Goal: Find specific page/section

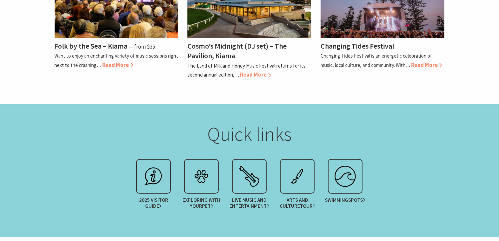
scroll to position [727, 0]
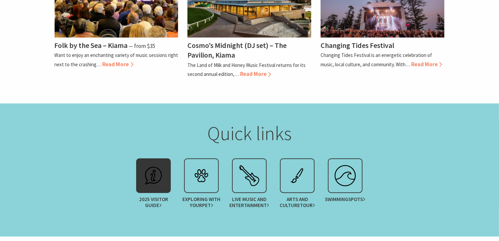
click at [169, 159] on div at bounding box center [153, 176] width 35 height 35
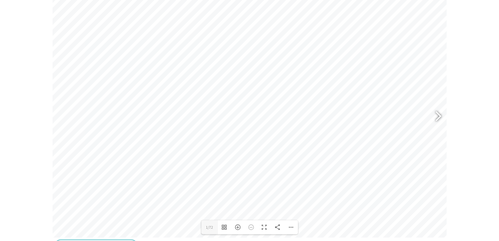
scroll to position [301, 0]
click at [437, 122] on div at bounding box center [435, 116] width 15 height 24
type input "7"
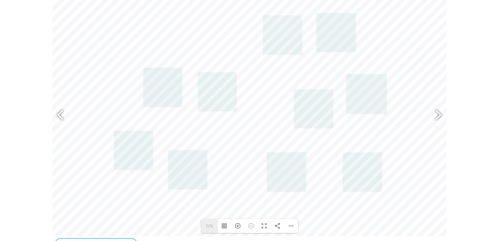
click at [209, 225] on label "7/72" at bounding box center [210, 226] width 17 height 14
click at [209, 225] on input "7" at bounding box center [210, 226] width 17 height 14
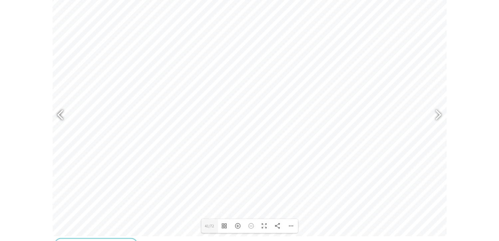
click at [57, 113] on div at bounding box center [63, 116] width 15 height 24
type input "39"
